Goal: Check status: Check status

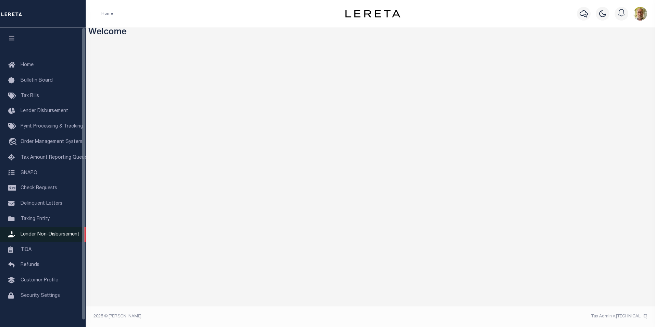
click at [44, 236] on span "Lender Non-Disbursement" at bounding box center [50, 234] width 59 height 5
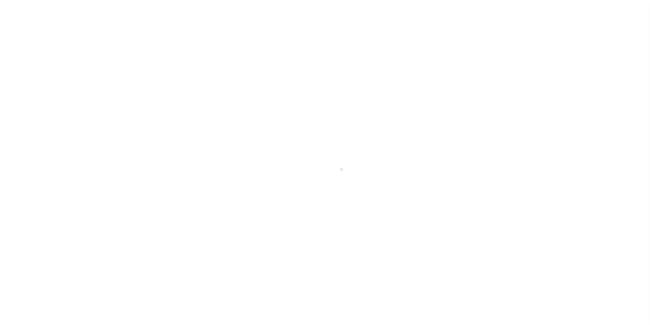
scroll to position [7, 0]
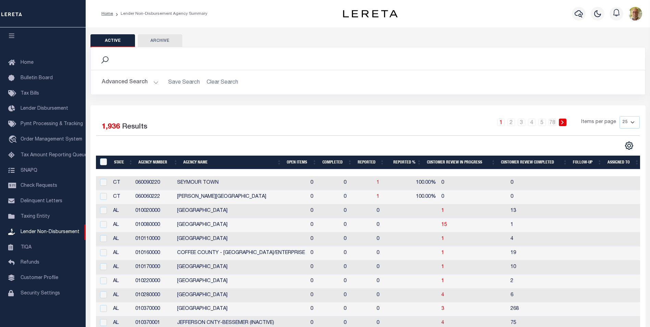
click at [155, 82] on button "Advanced Search" at bounding box center [130, 82] width 57 height 13
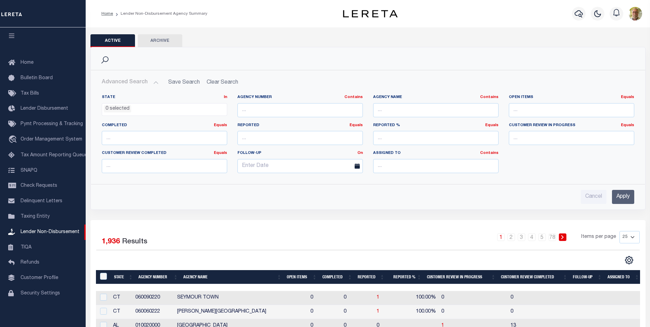
click at [628, 197] on input "Apply" at bounding box center [623, 197] width 22 height 14
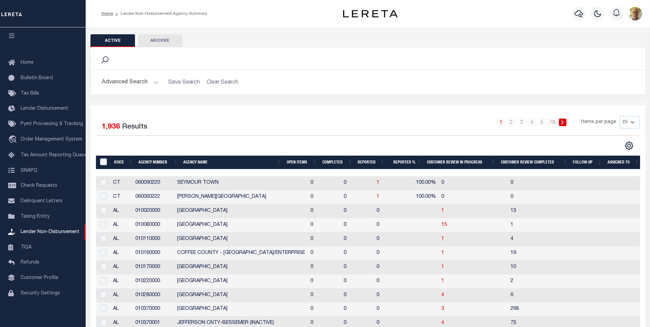
click at [289, 159] on th "Open Items" at bounding box center [301, 163] width 35 height 14
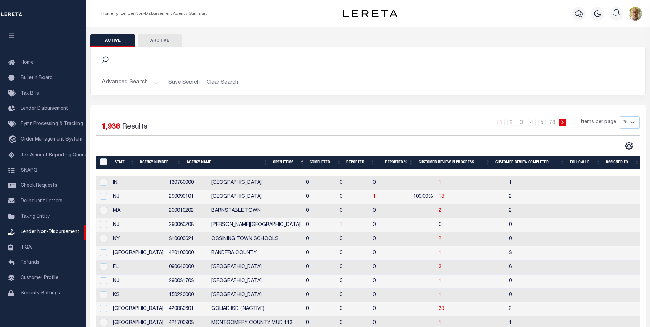
click at [289, 160] on th "Open Items" at bounding box center [288, 163] width 37 height 14
